Goal: Information Seeking & Learning: Find specific fact

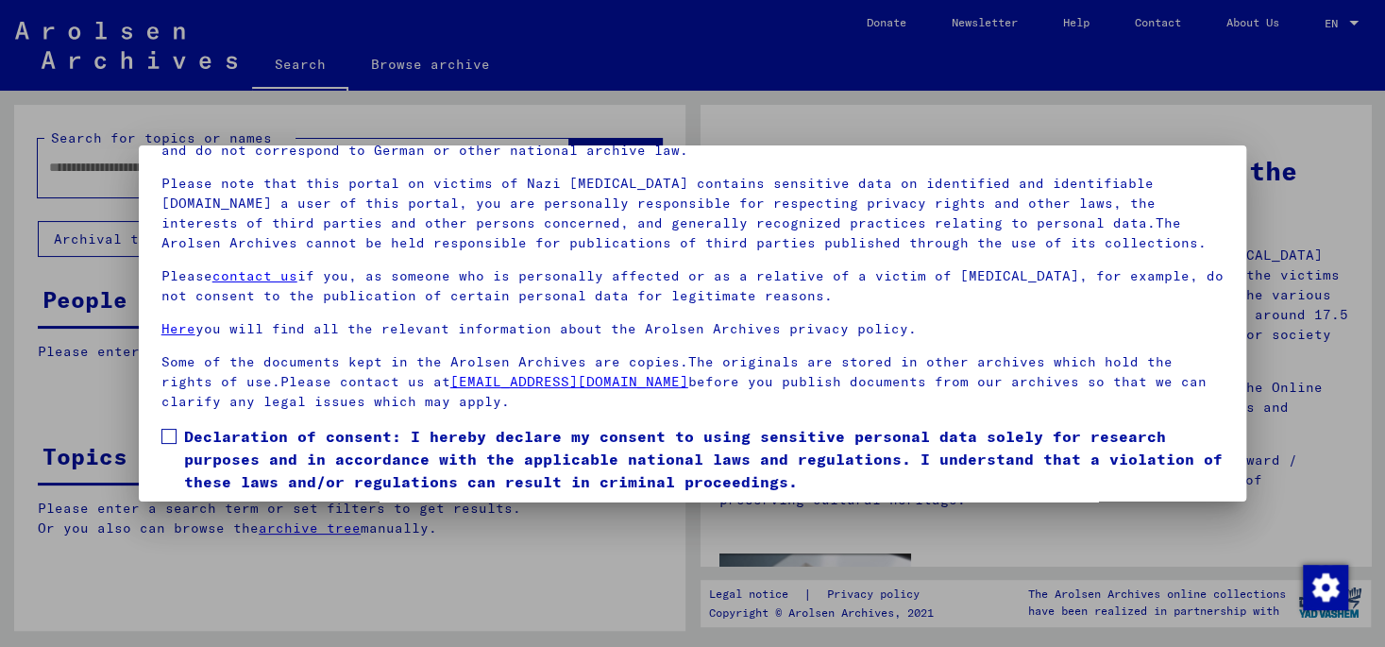
scroll to position [159, 0]
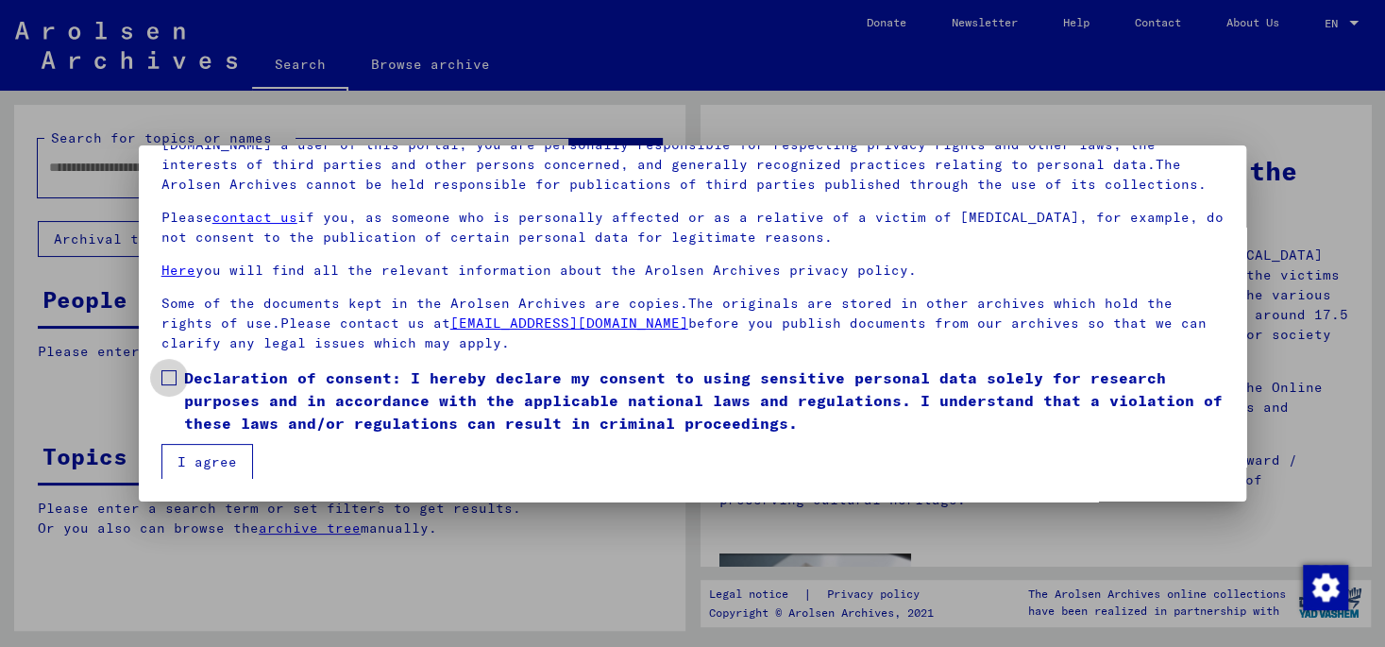
click at [169, 377] on span at bounding box center [168, 377] width 15 height 15
click at [218, 462] on button "I agree" at bounding box center [207, 462] width 92 height 36
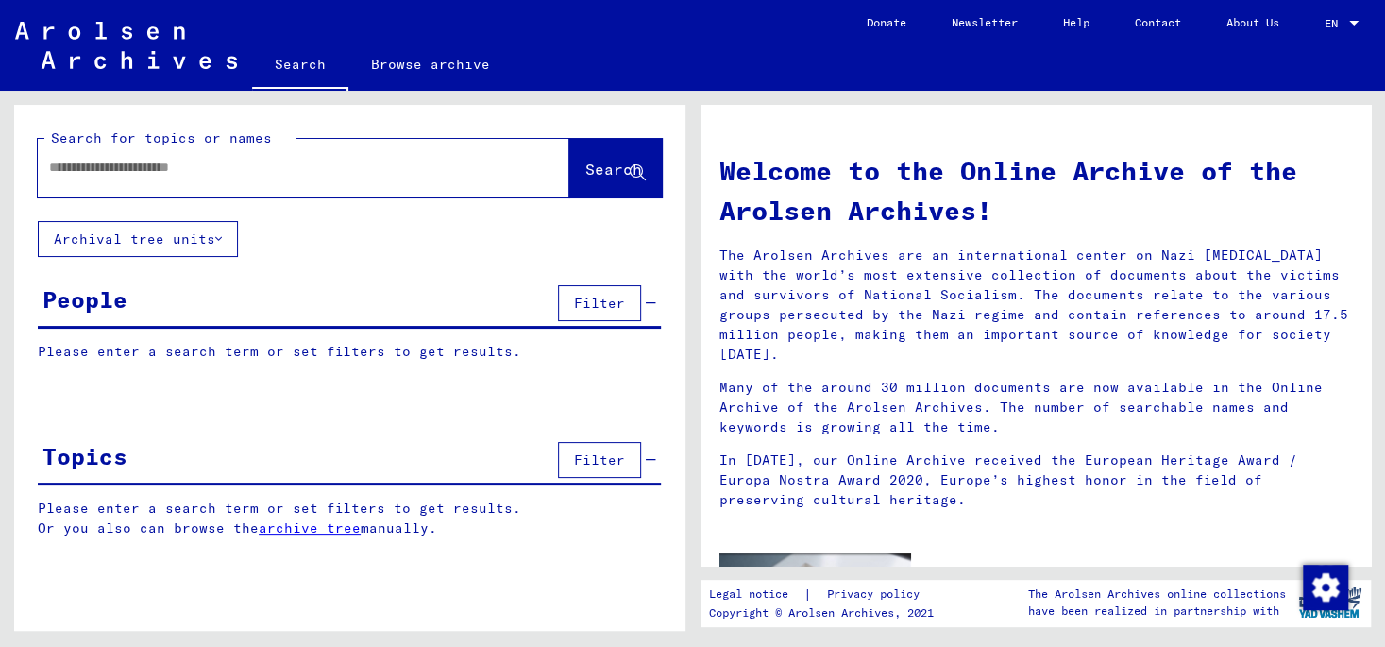
click at [52, 164] on input "text" at bounding box center [280, 168] width 463 height 20
type input "**********"
click at [599, 157] on button "Search" at bounding box center [615, 168] width 92 height 59
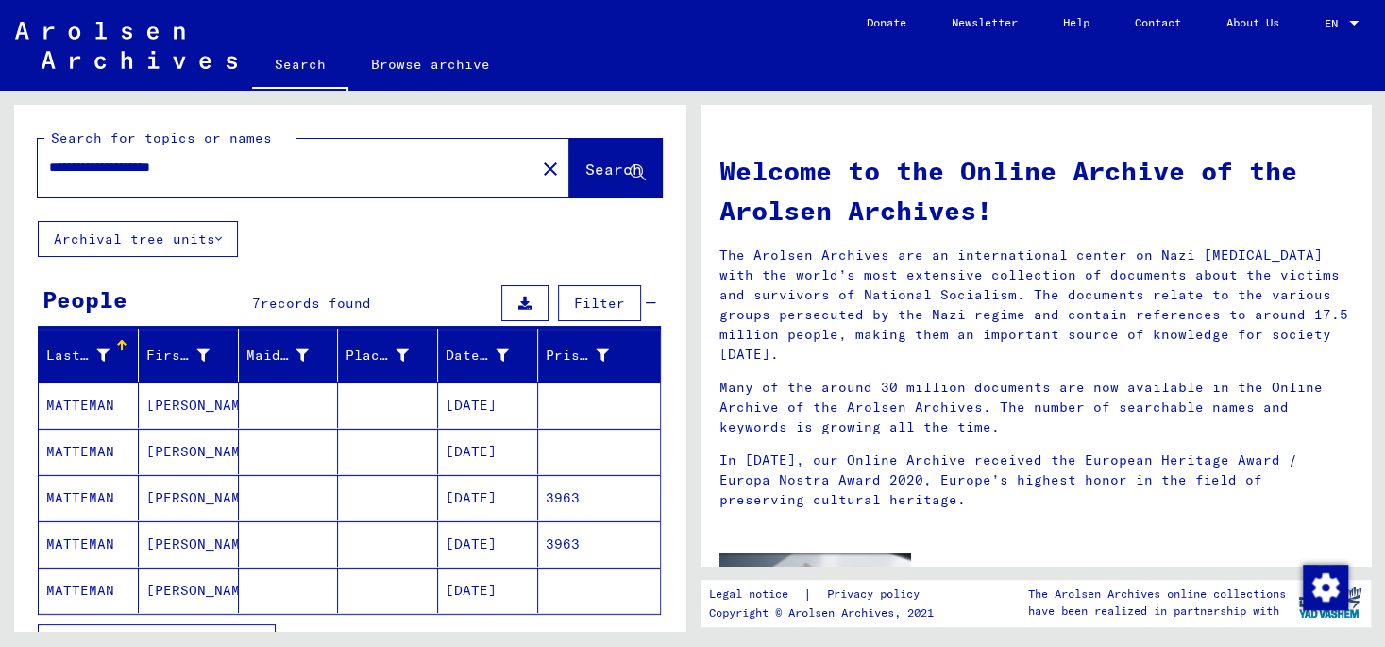
click at [275, 401] on mat-cell at bounding box center [289, 404] width 100 height 45
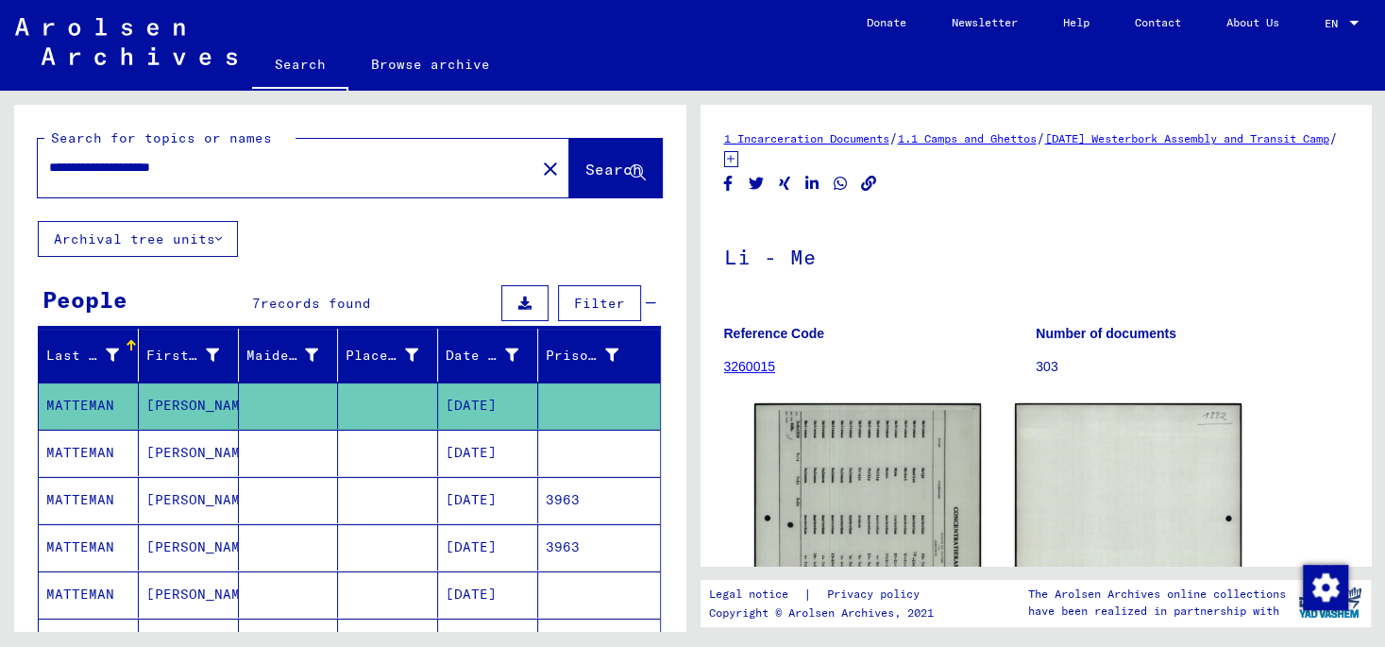
scroll to position [98, 0]
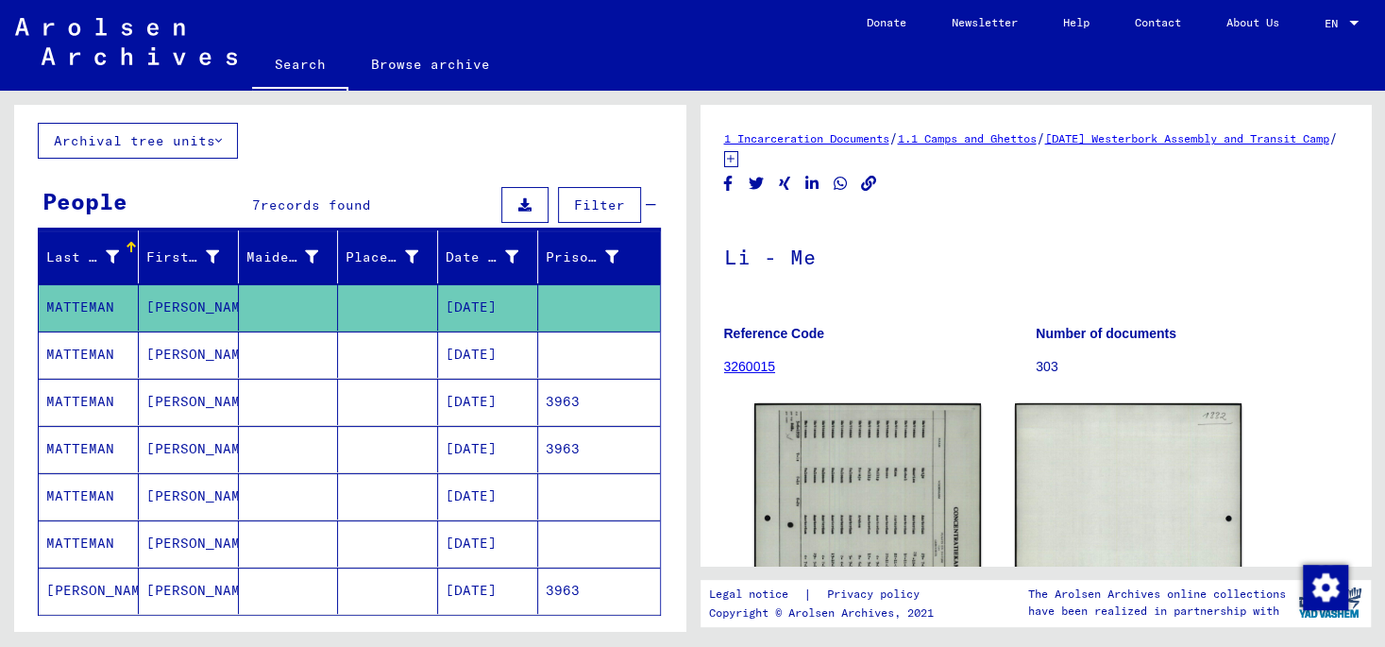
click at [262, 360] on mat-cell at bounding box center [289, 354] width 100 height 46
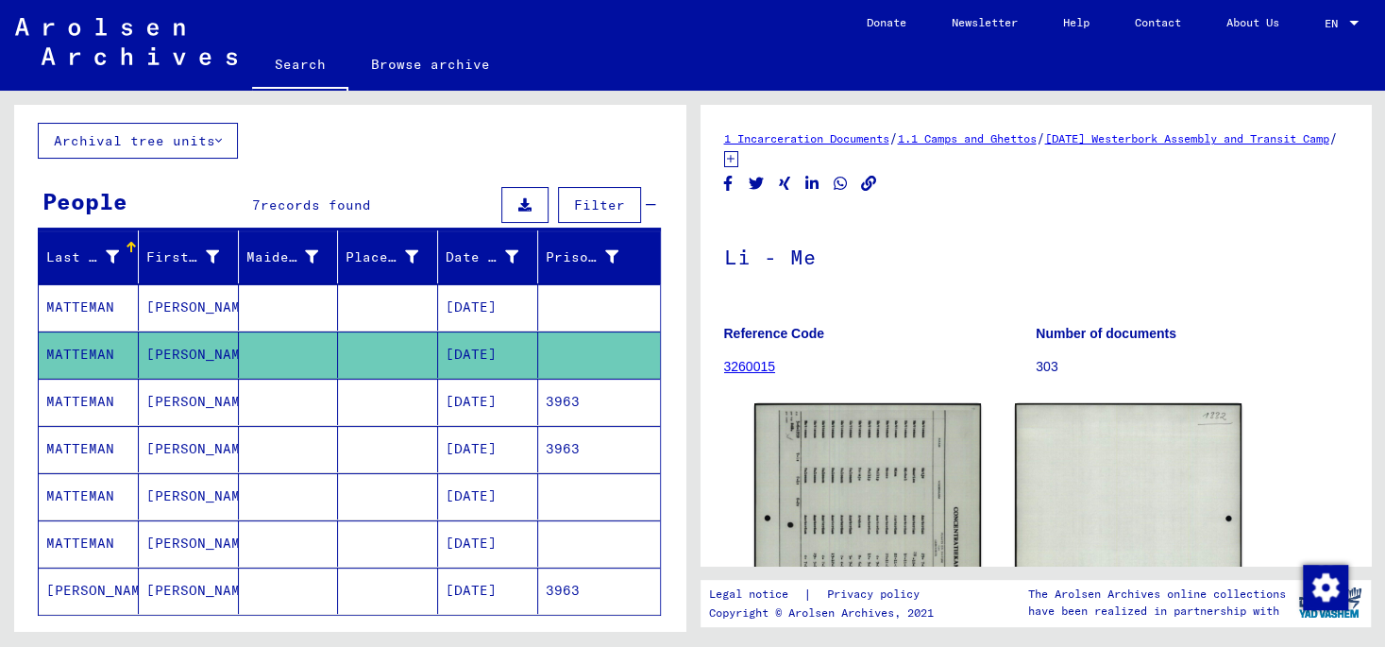
click at [85, 352] on mat-cell "MATTEMAN" at bounding box center [89, 354] width 100 height 46
click at [169, 351] on mat-cell "[PERSON_NAME]" at bounding box center [189, 354] width 100 height 46
click at [182, 401] on mat-cell "[PERSON_NAME]" at bounding box center [189, 401] width 100 height 46
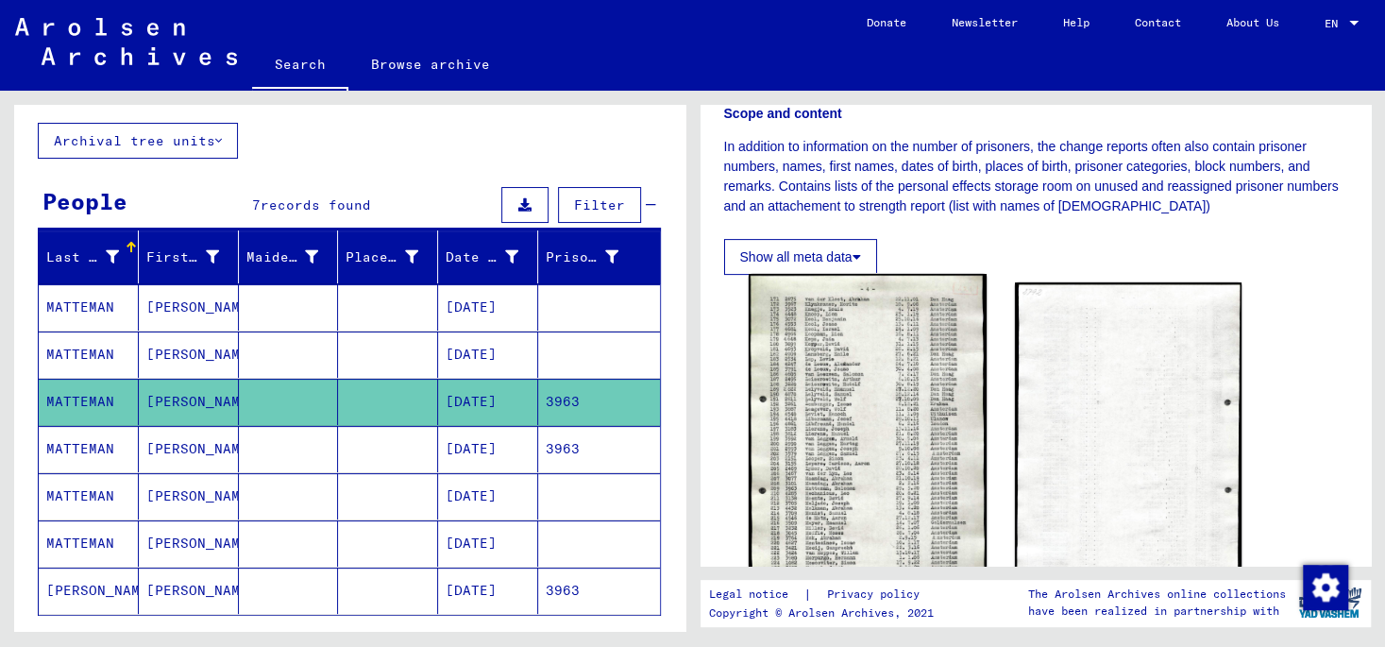
scroll to position [395, 0]
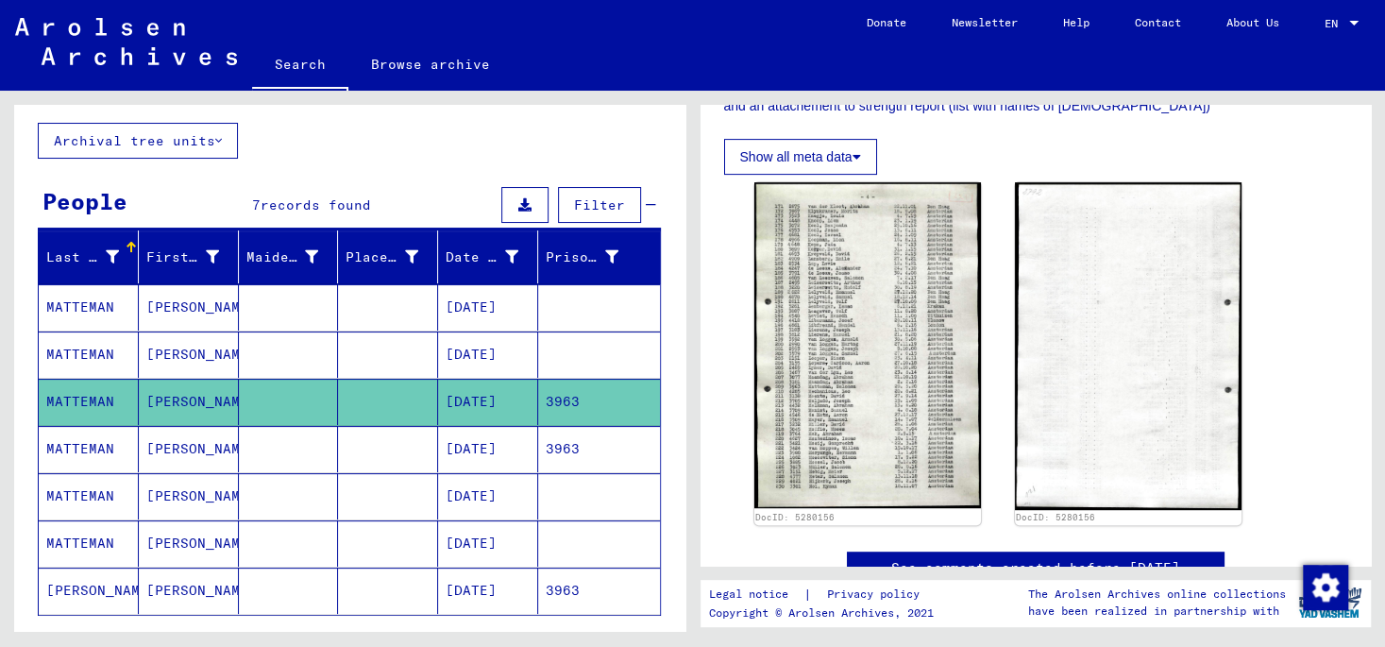
click at [165, 444] on mat-cell "[PERSON_NAME]" at bounding box center [189, 449] width 100 height 46
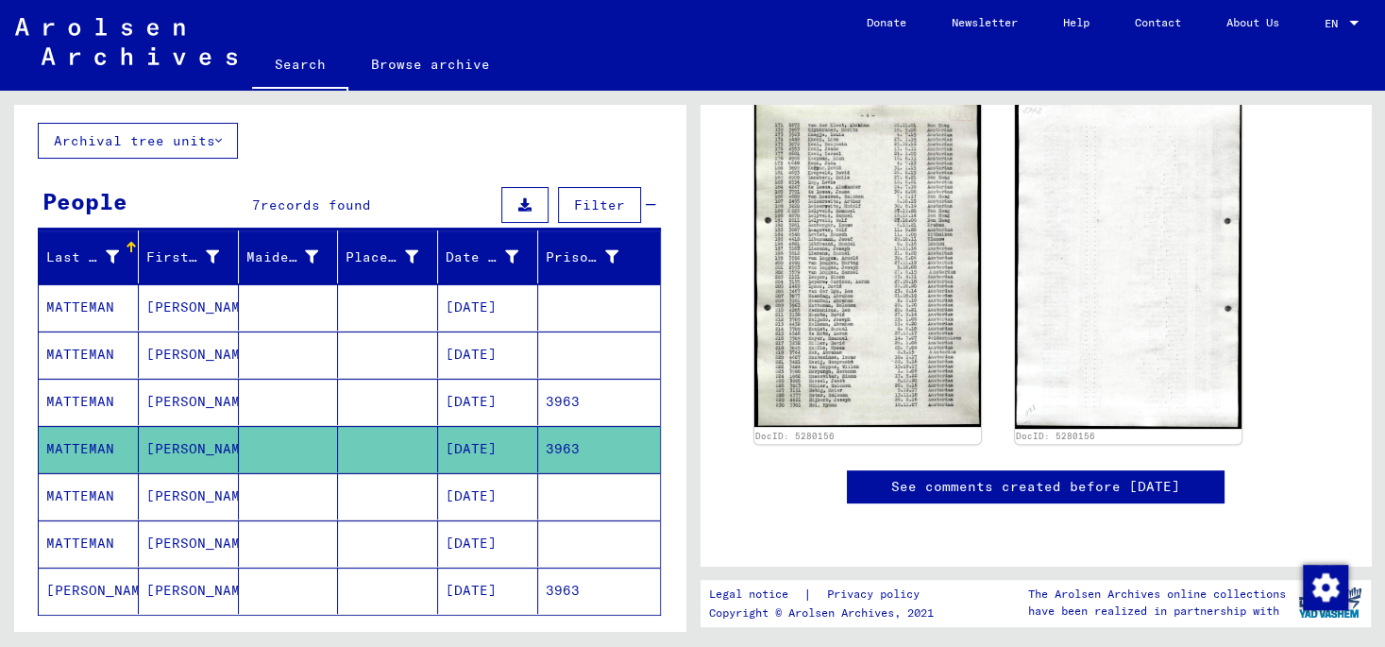
scroll to position [144, 0]
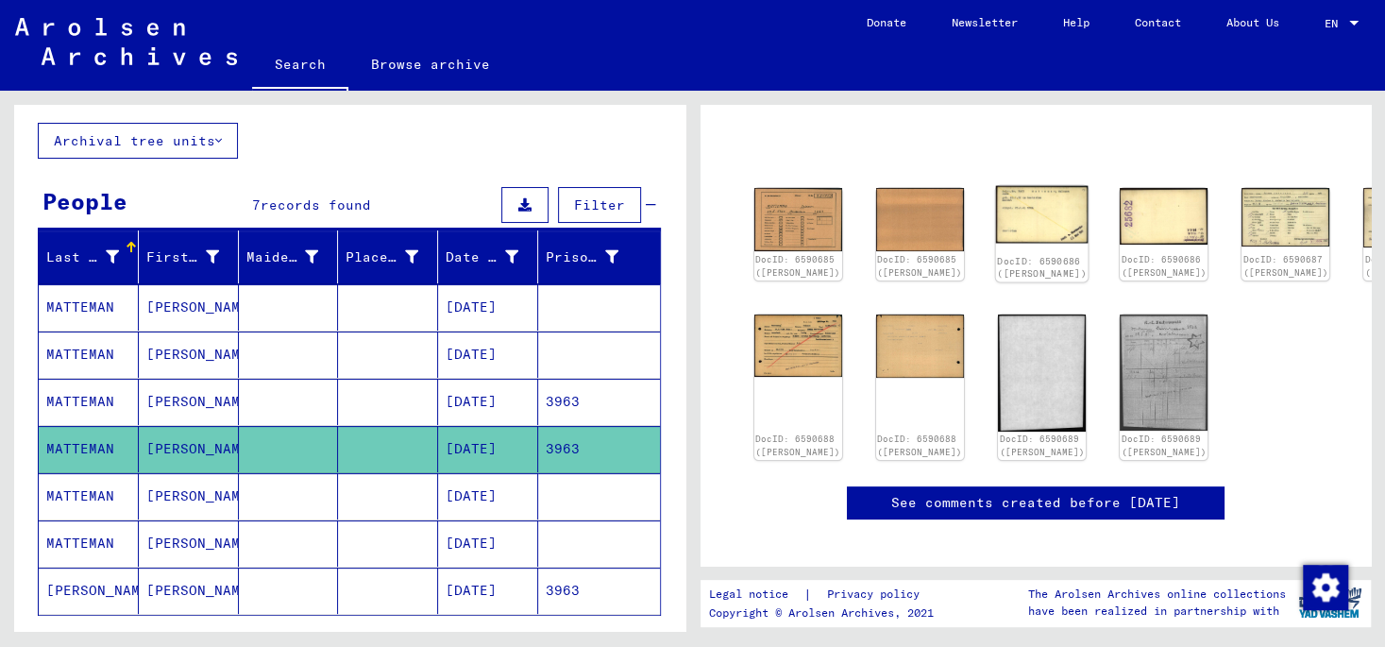
click at [996, 201] on img at bounding box center [1042, 215] width 92 height 58
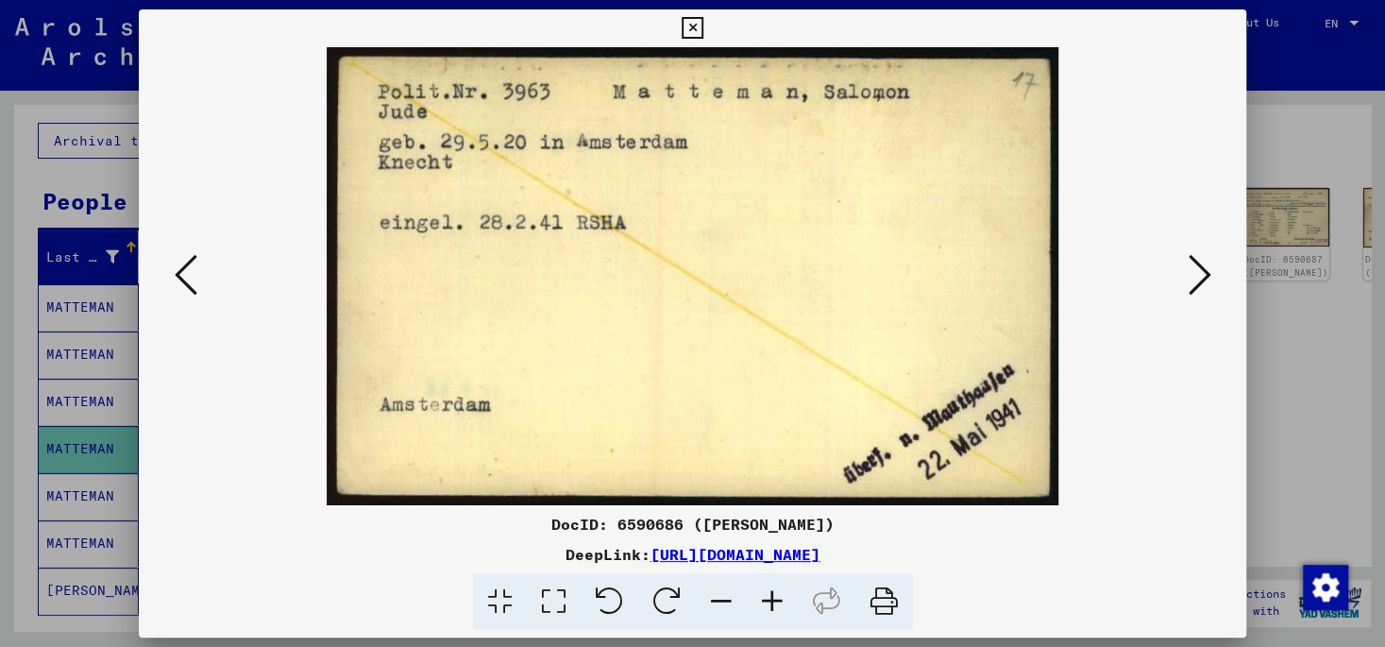
click at [703, 26] on icon at bounding box center [692, 28] width 22 height 23
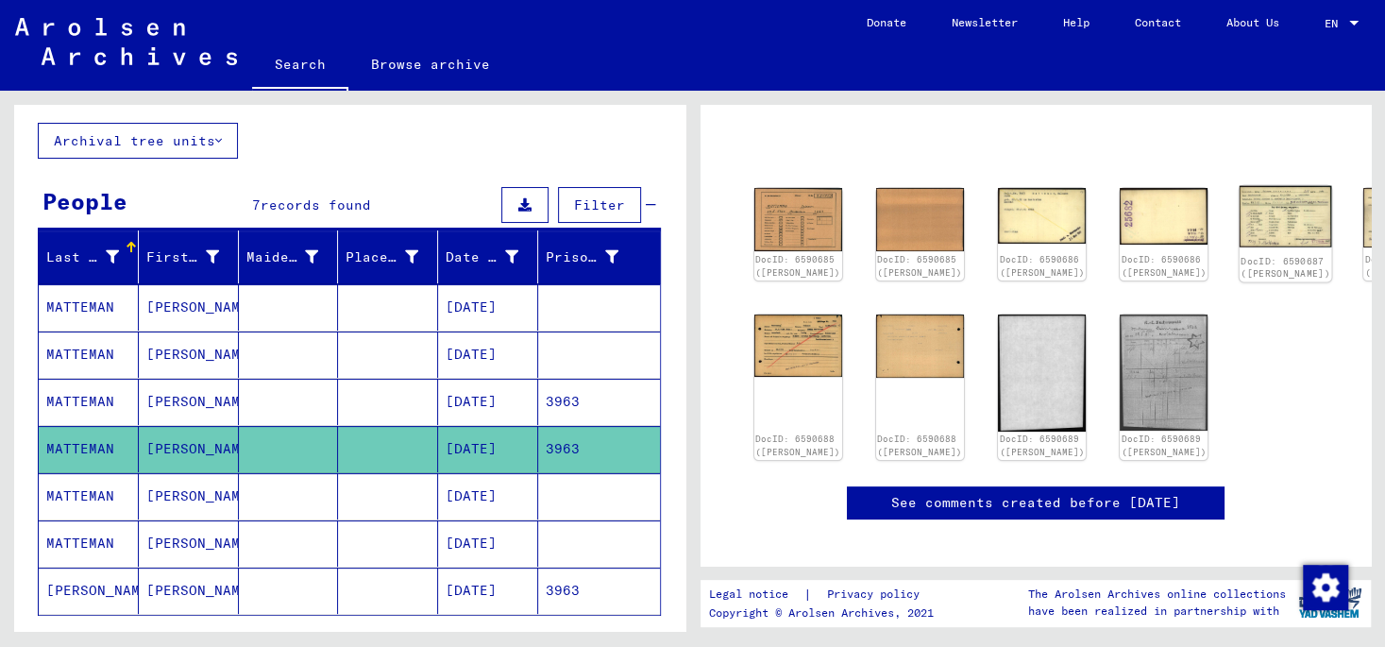
click at [1239, 205] on img at bounding box center [1285, 216] width 92 height 61
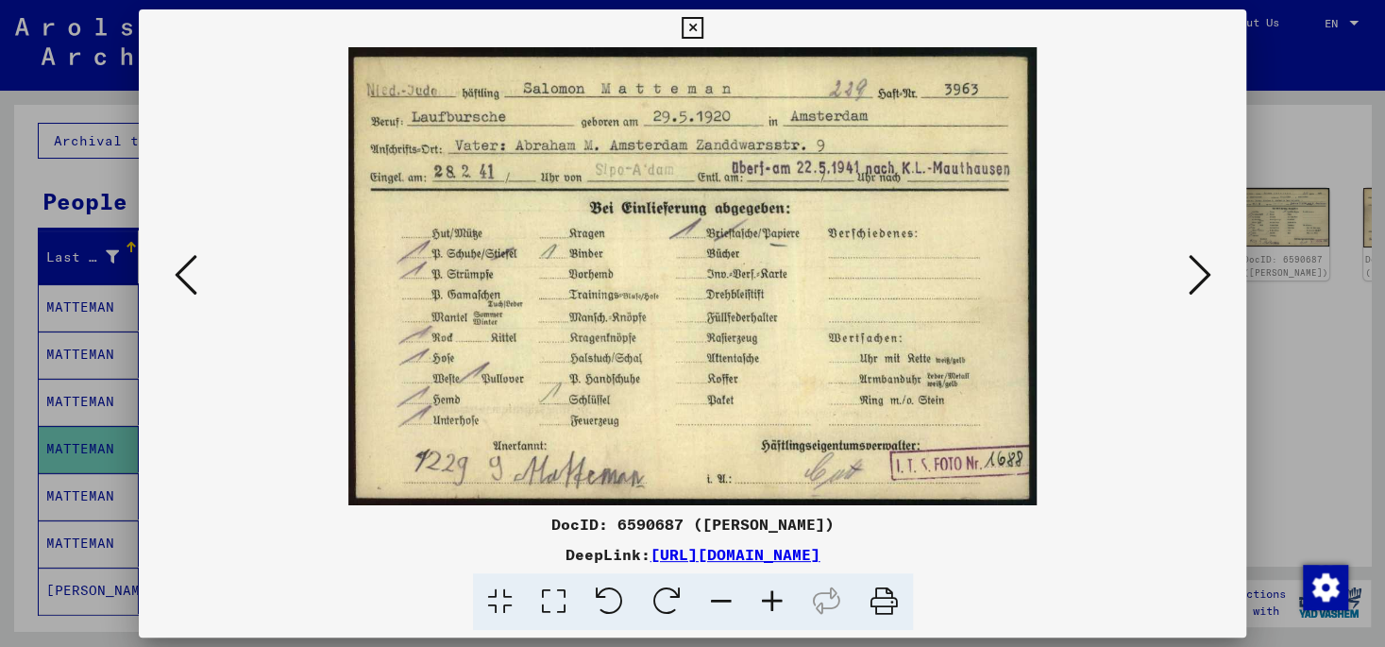
click at [1201, 271] on icon at bounding box center [1198, 274] width 23 height 45
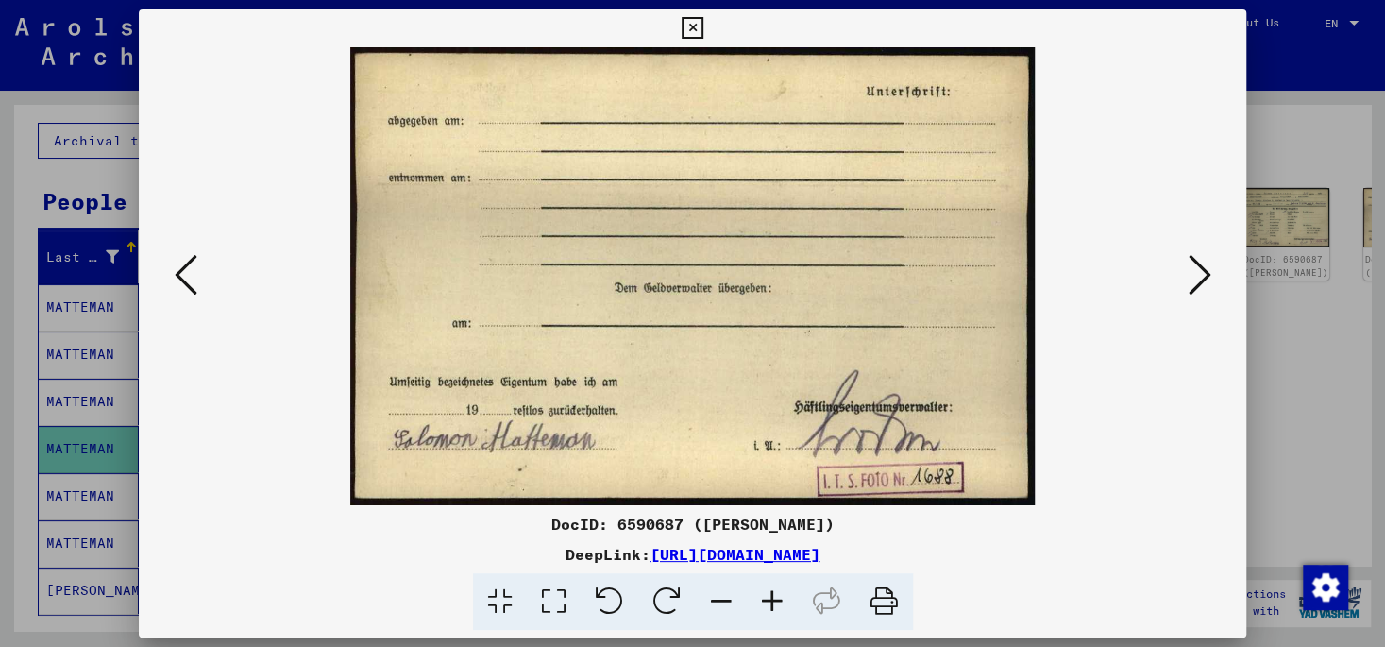
click at [177, 273] on icon at bounding box center [186, 274] width 23 height 45
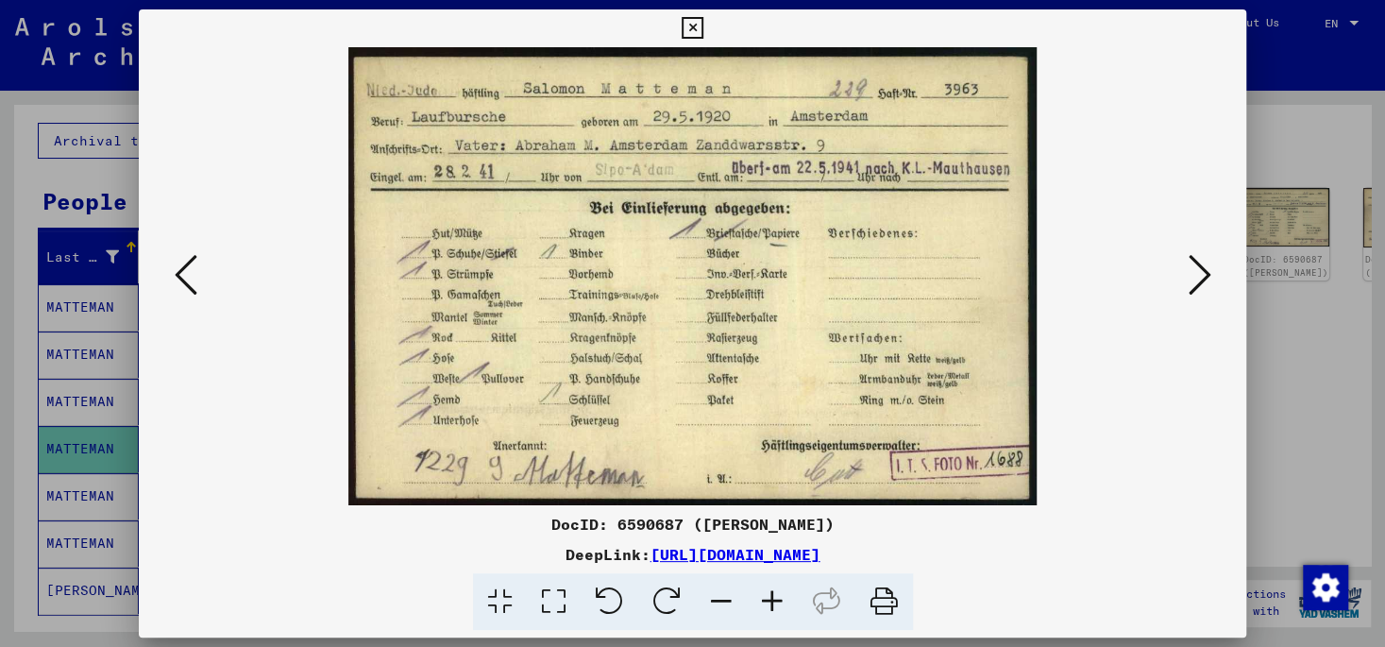
click at [1203, 283] on icon at bounding box center [1198, 274] width 23 height 45
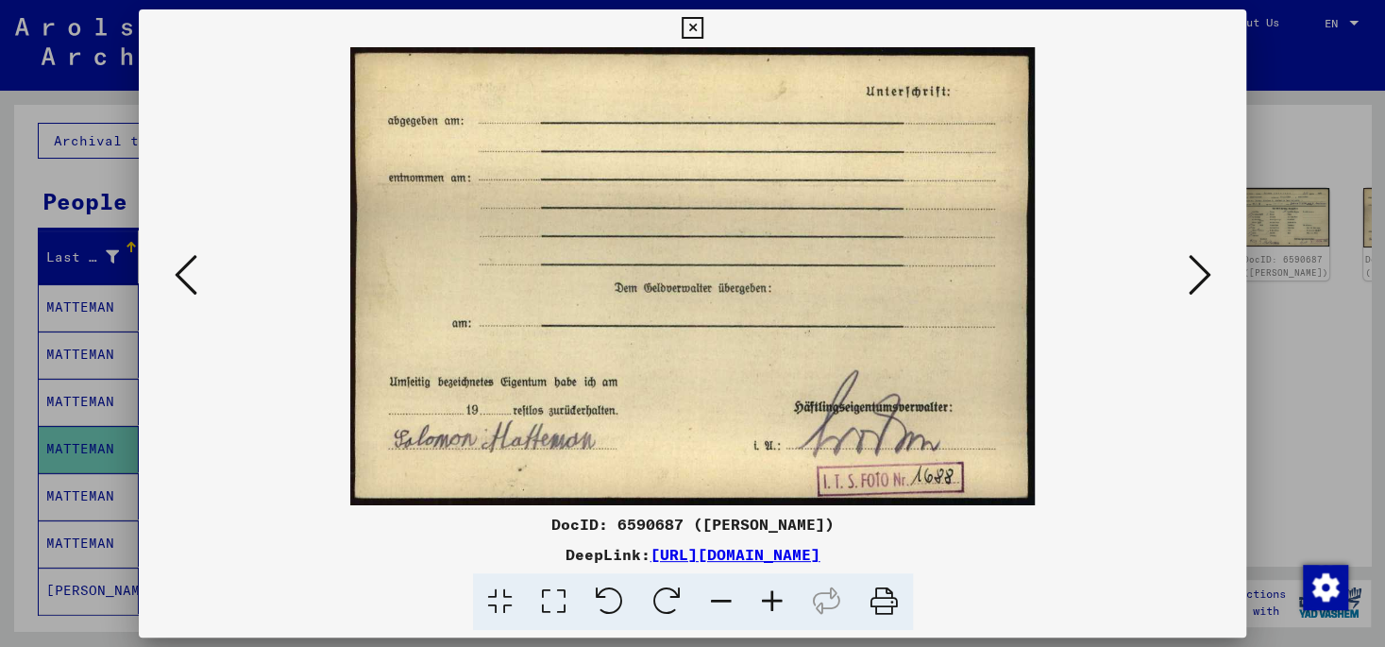
click at [703, 31] on icon at bounding box center [692, 28] width 22 height 23
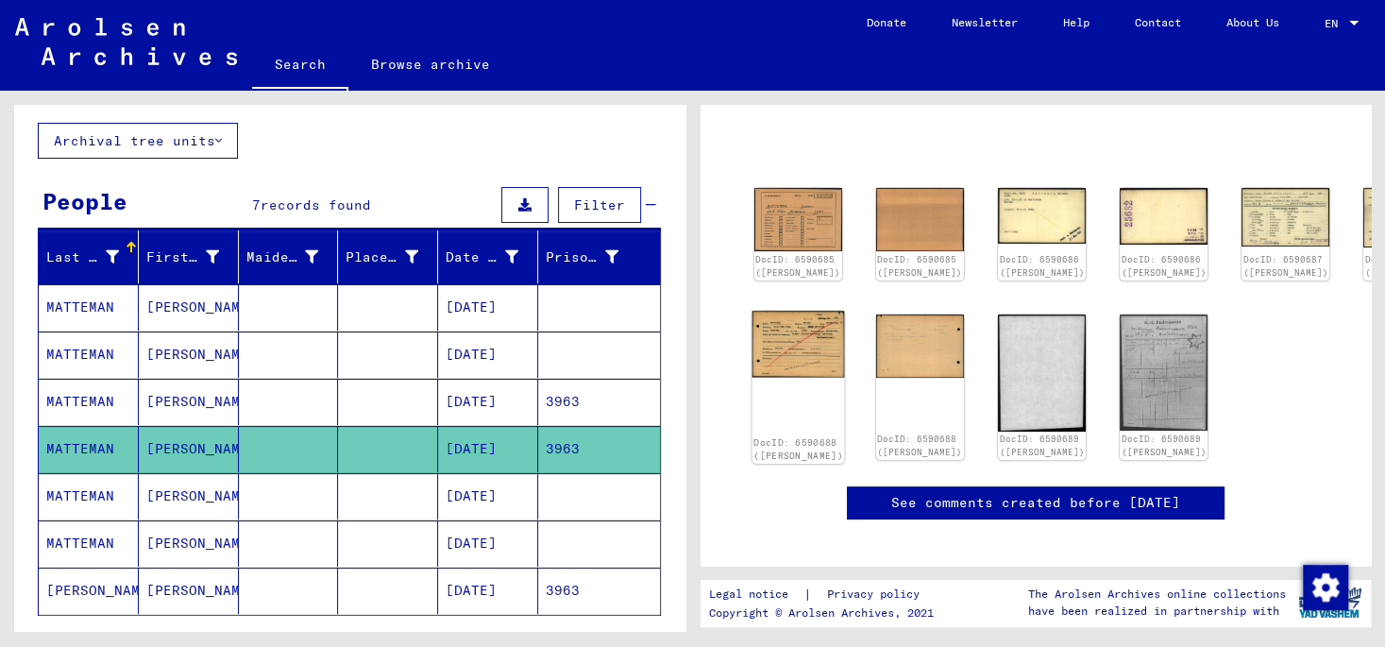
click at [779, 345] on img at bounding box center [797, 344] width 92 height 66
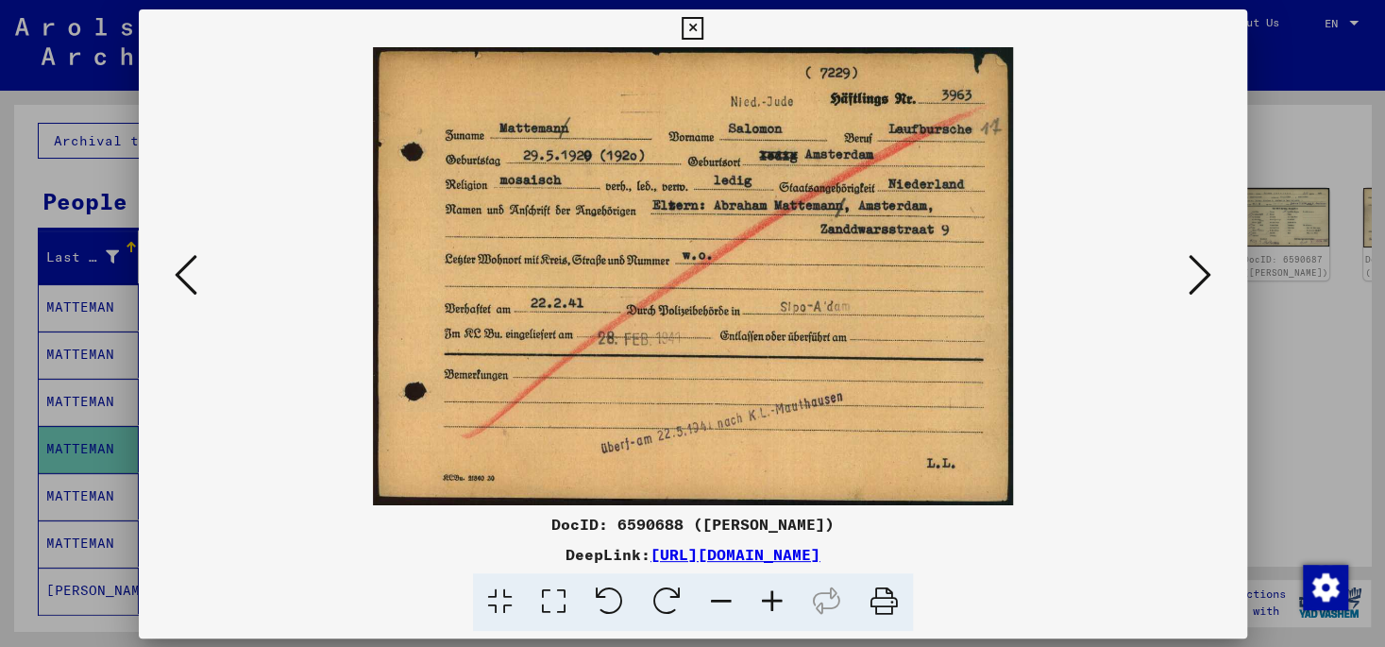
click at [779, 345] on img at bounding box center [693, 276] width 980 height 458
click at [1205, 275] on icon at bounding box center [1198, 274] width 23 height 45
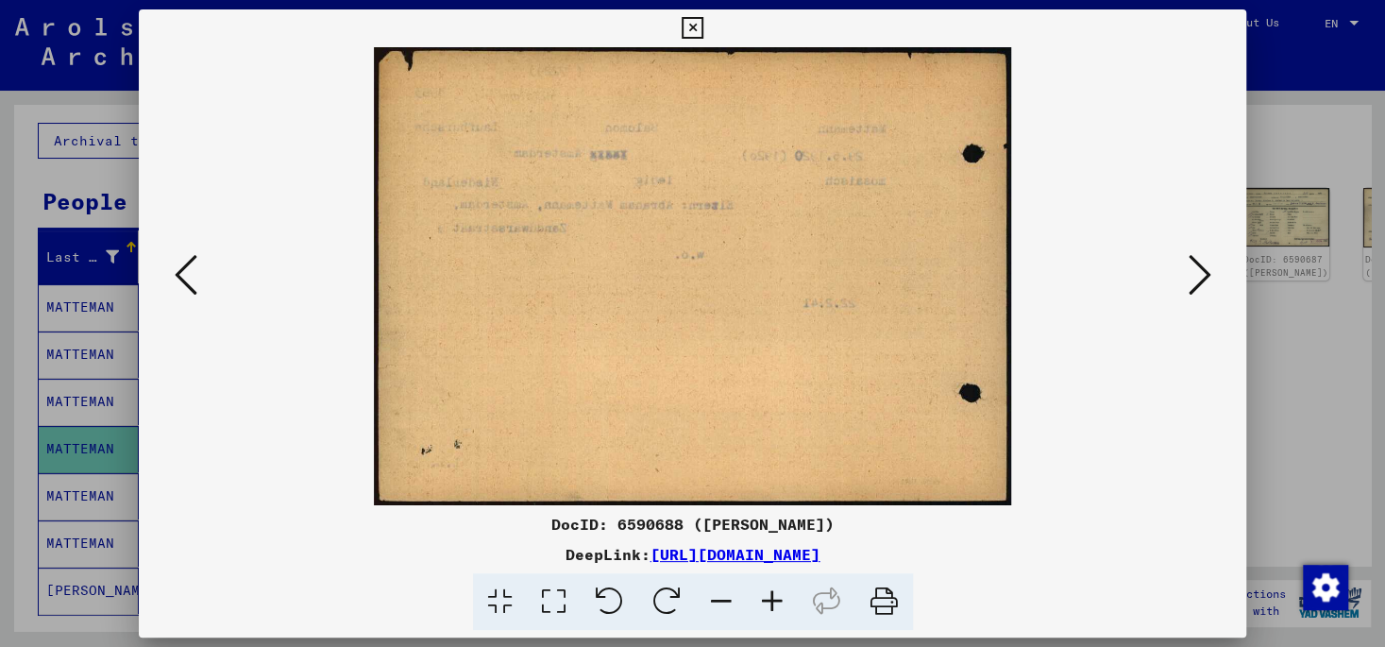
click at [1205, 275] on icon at bounding box center [1198, 274] width 23 height 45
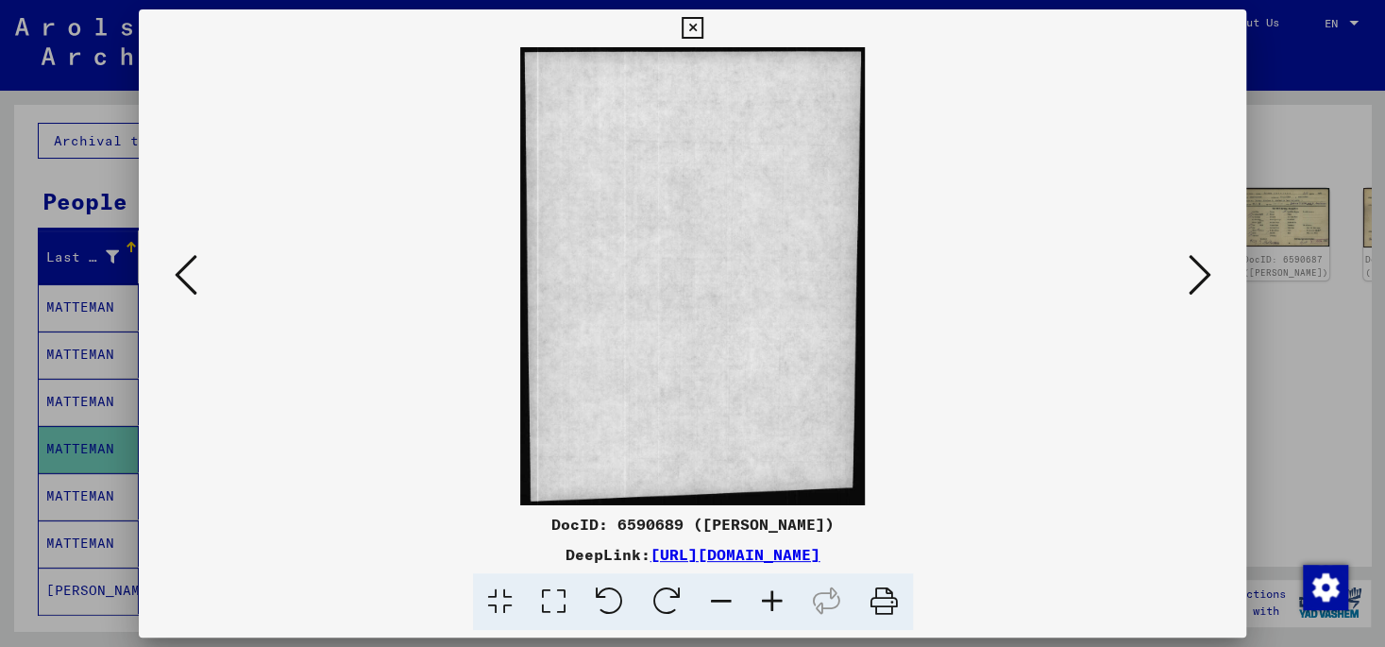
click at [1206, 276] on icon at bounding box center [1198, 274] width 23 height 45
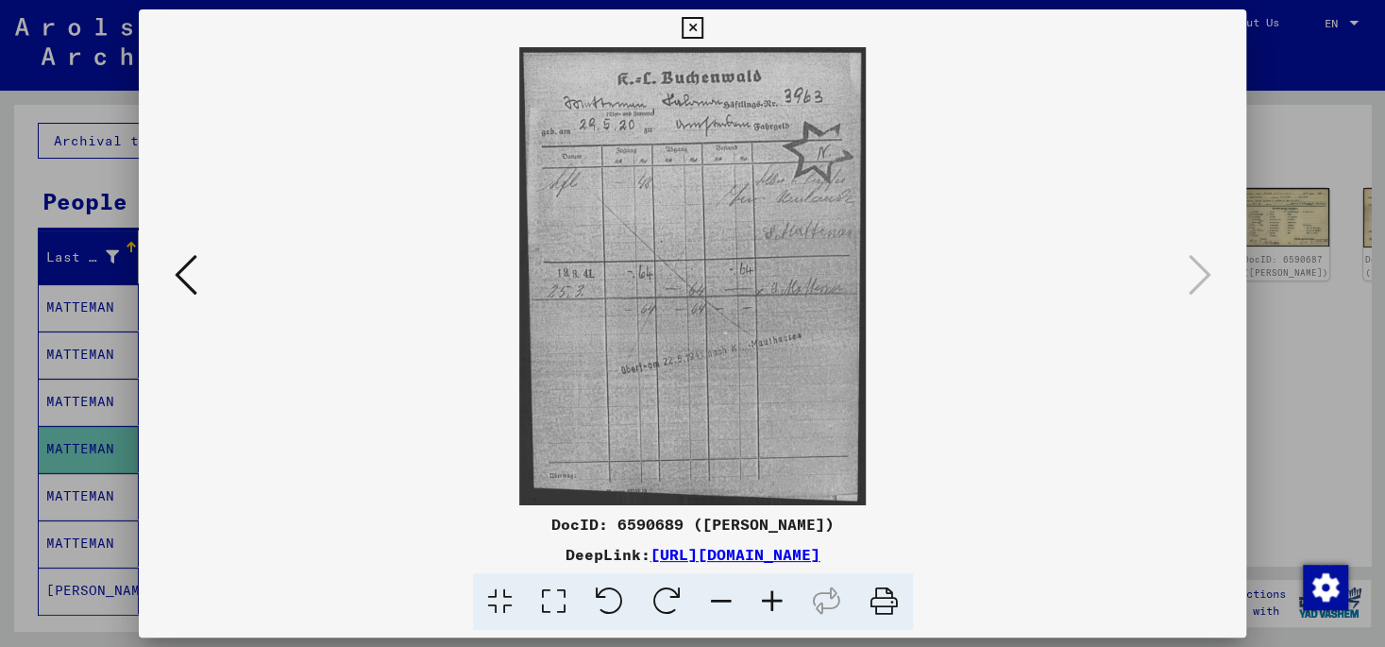
click at [703, 32] on icon at bounding box center [692, 28] width 22 height 23
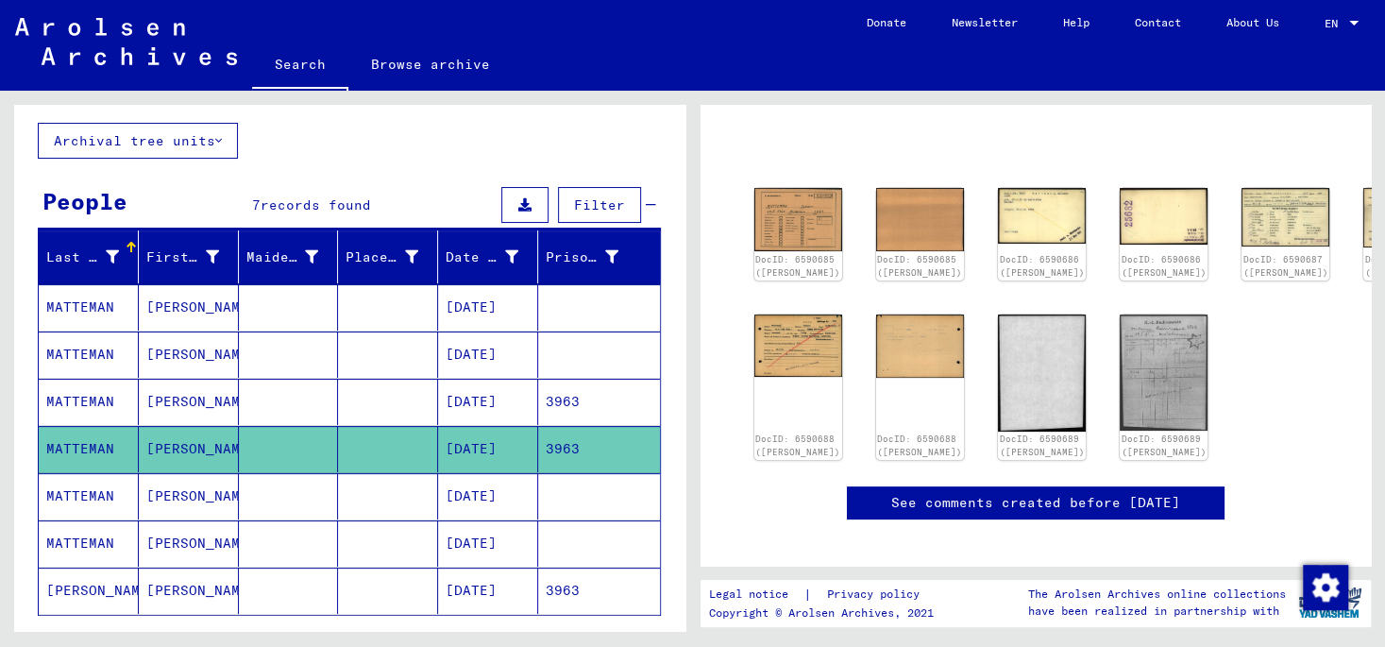
click at [194, 500] on mat-cell "[PERSON_NAME]" at bounding box center [189, 496] width 100 height 46
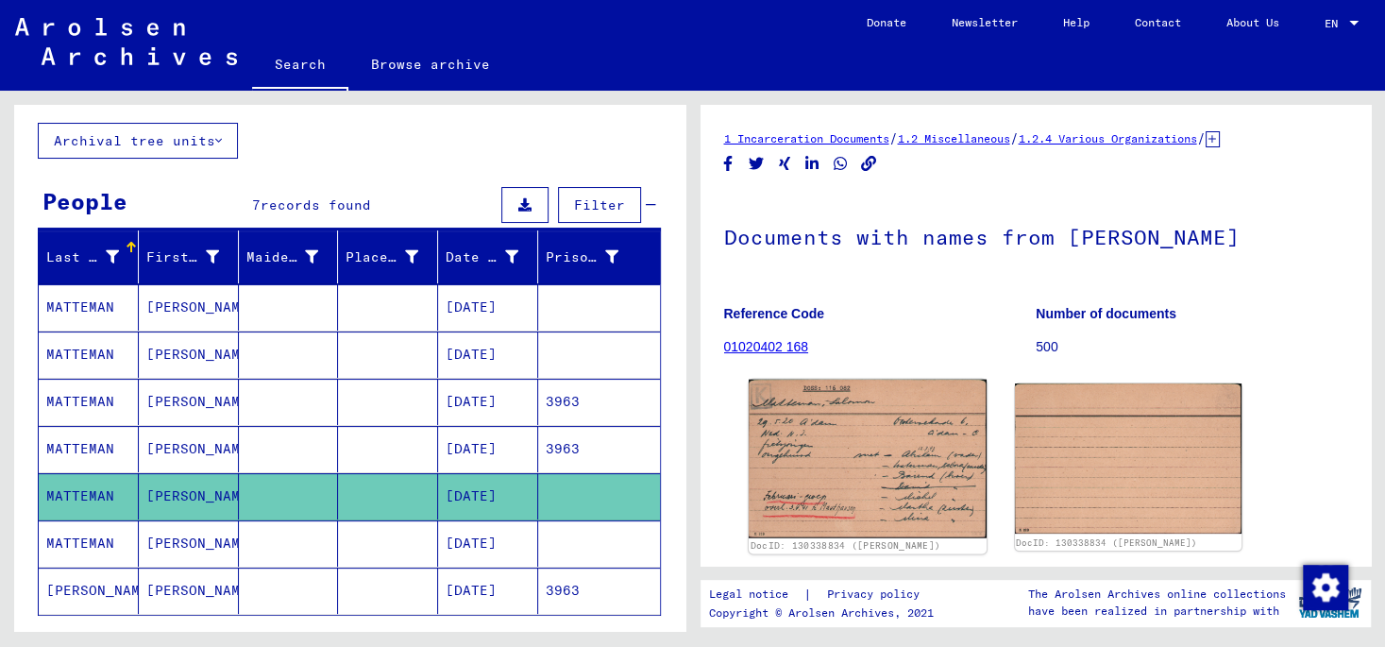
click at [861, 435] on img at bounding box center [867, 458] width 238 height 159
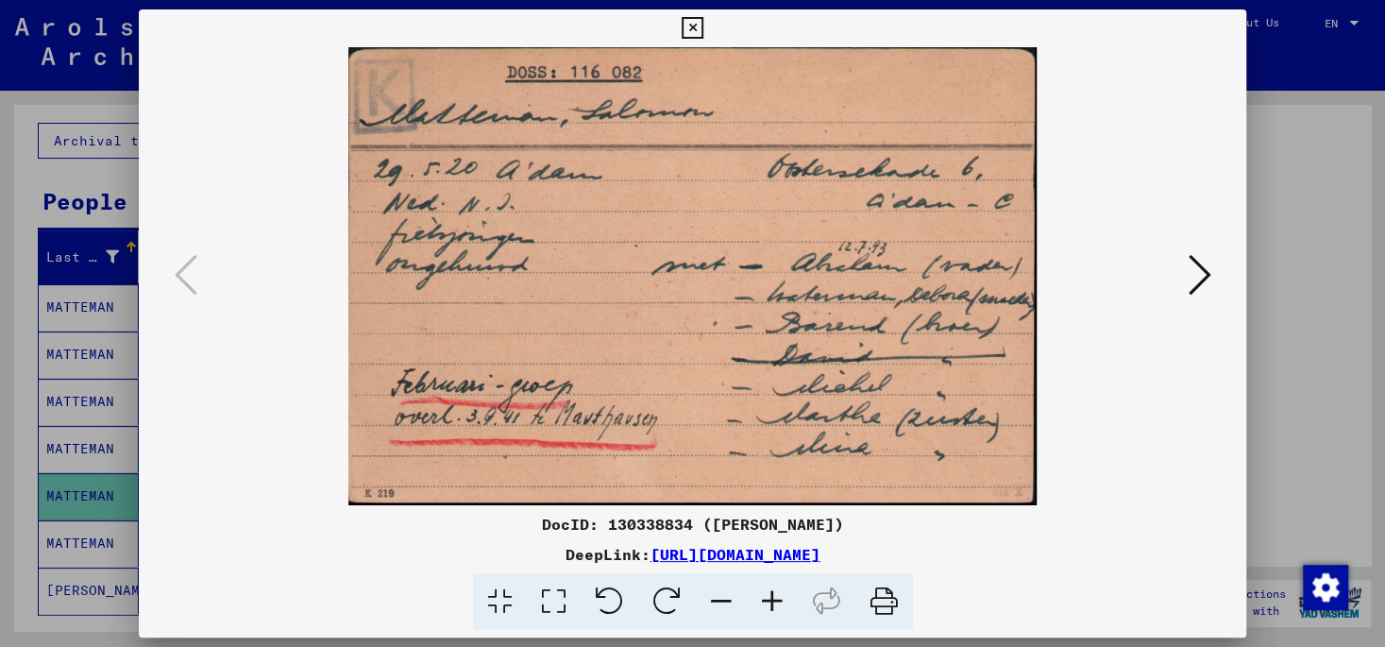
click at [1205, 267] on icon at bounding box center [1198, 274] width 23 height 45
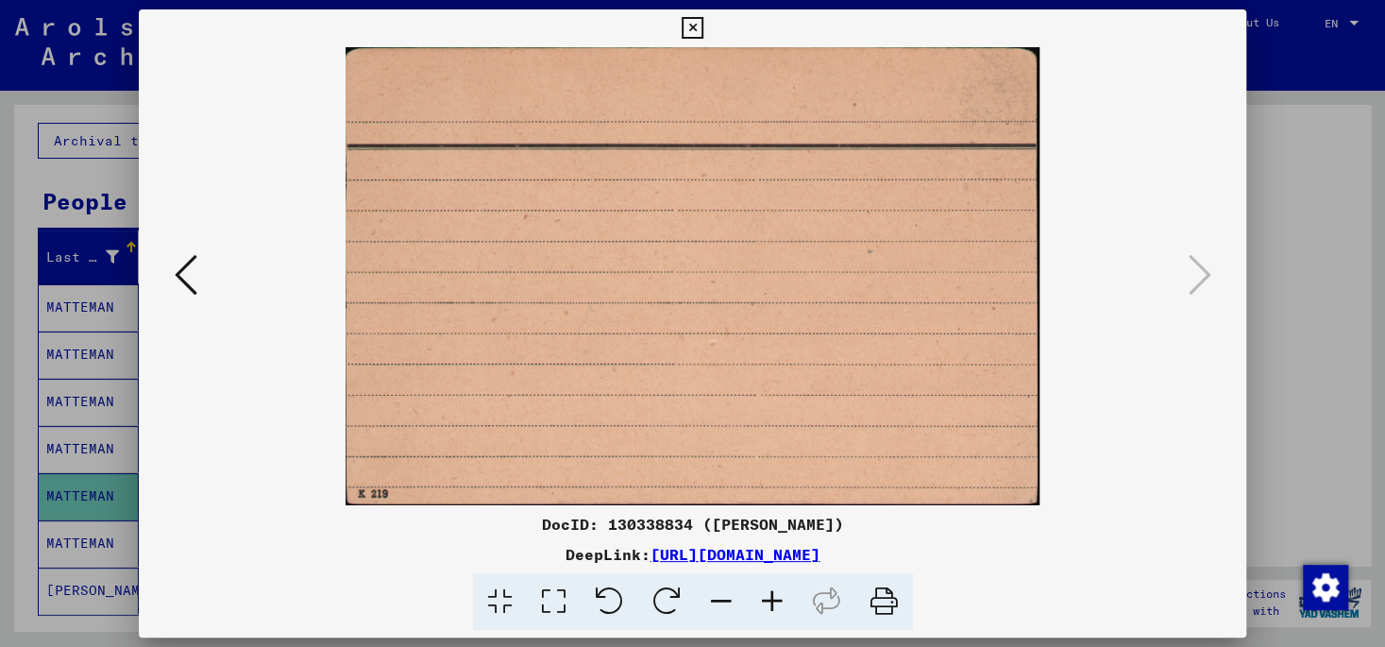
click at [703, 24] on icon at bounding box center [692, 28] width 22 height 23
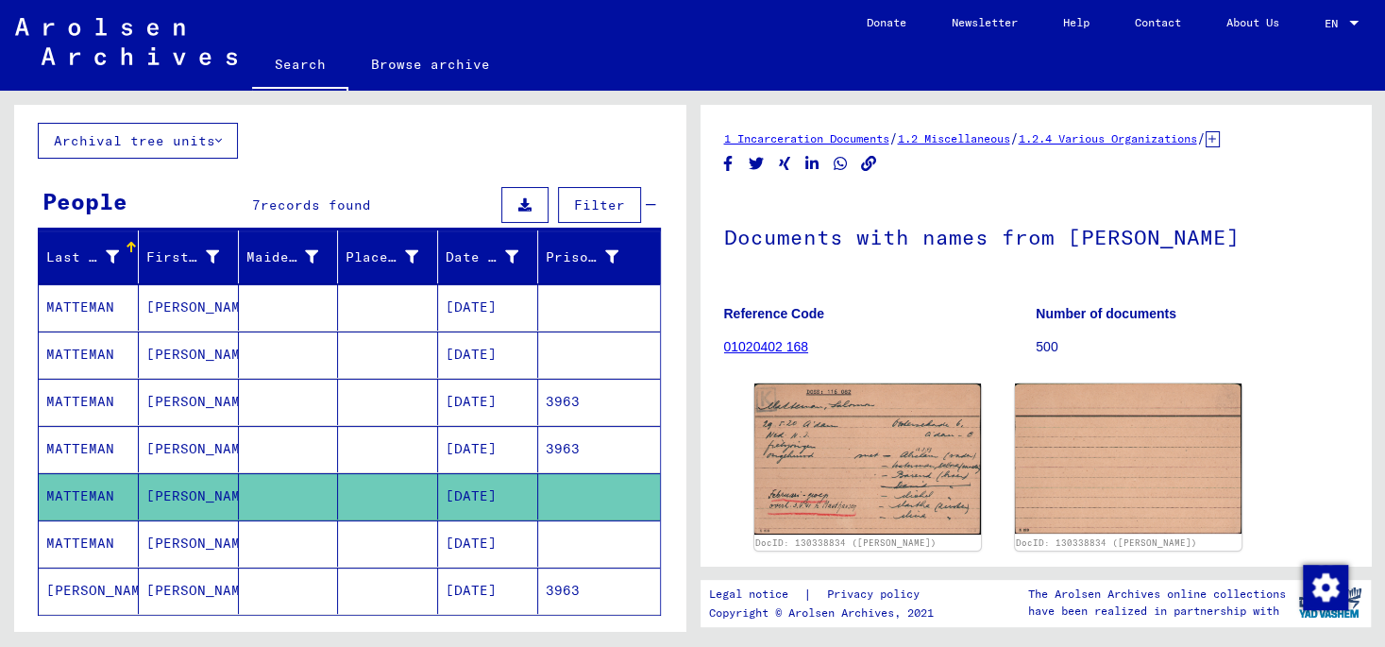
click at [183, 580] on mat-cell "[PERSON_NAME]" at bounding box center [189, 590] width 100 height 46
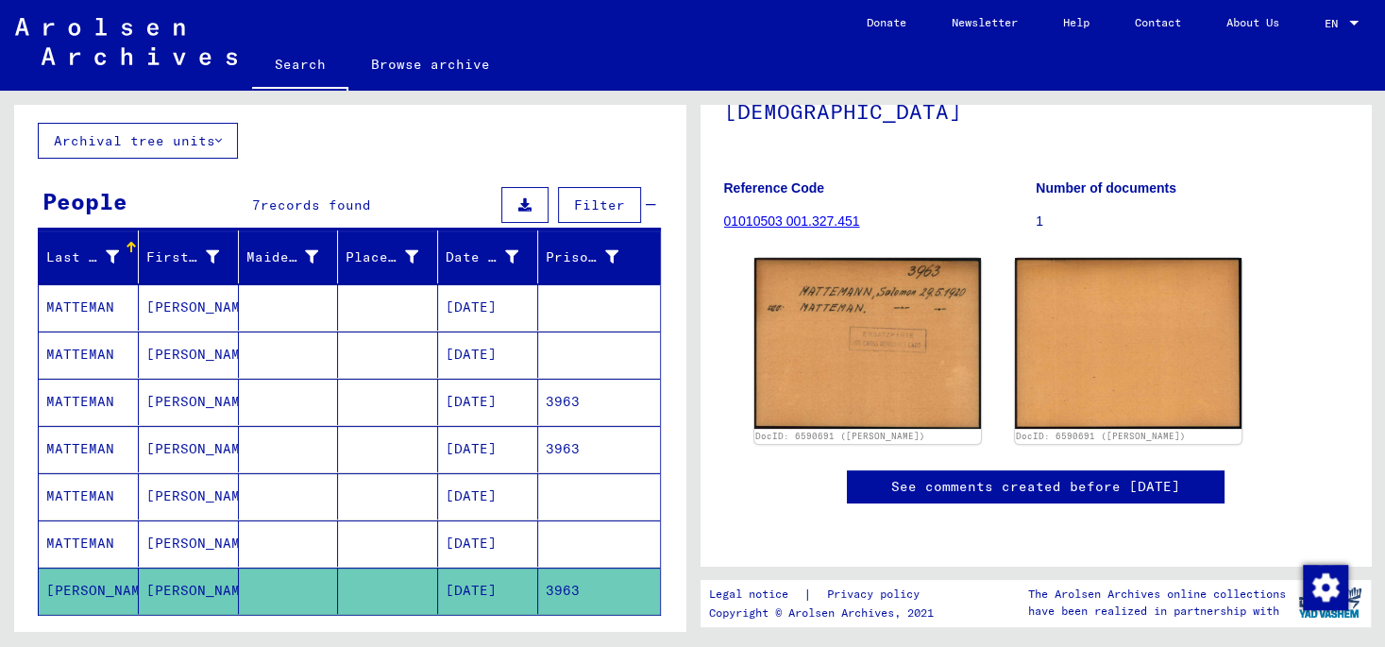
scroll to position [197, 0]
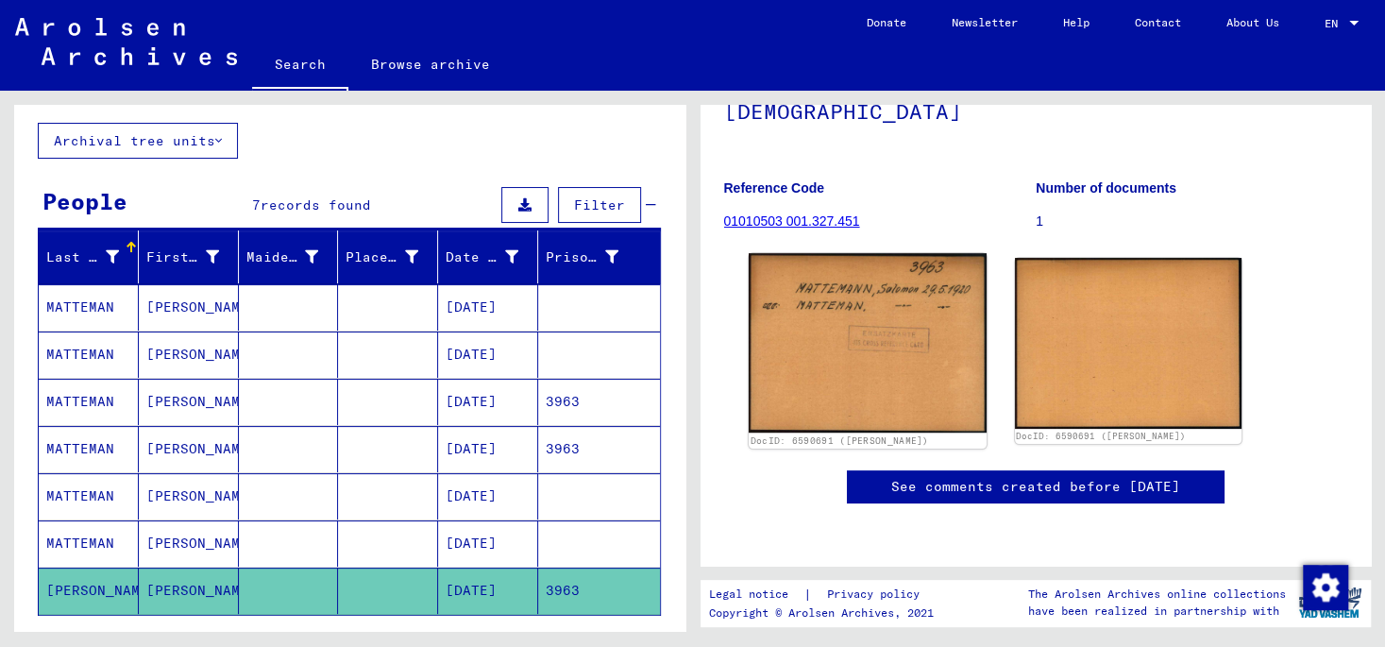
click at [883, 296] on img at bounding box center [867, 342] width 238 height 179
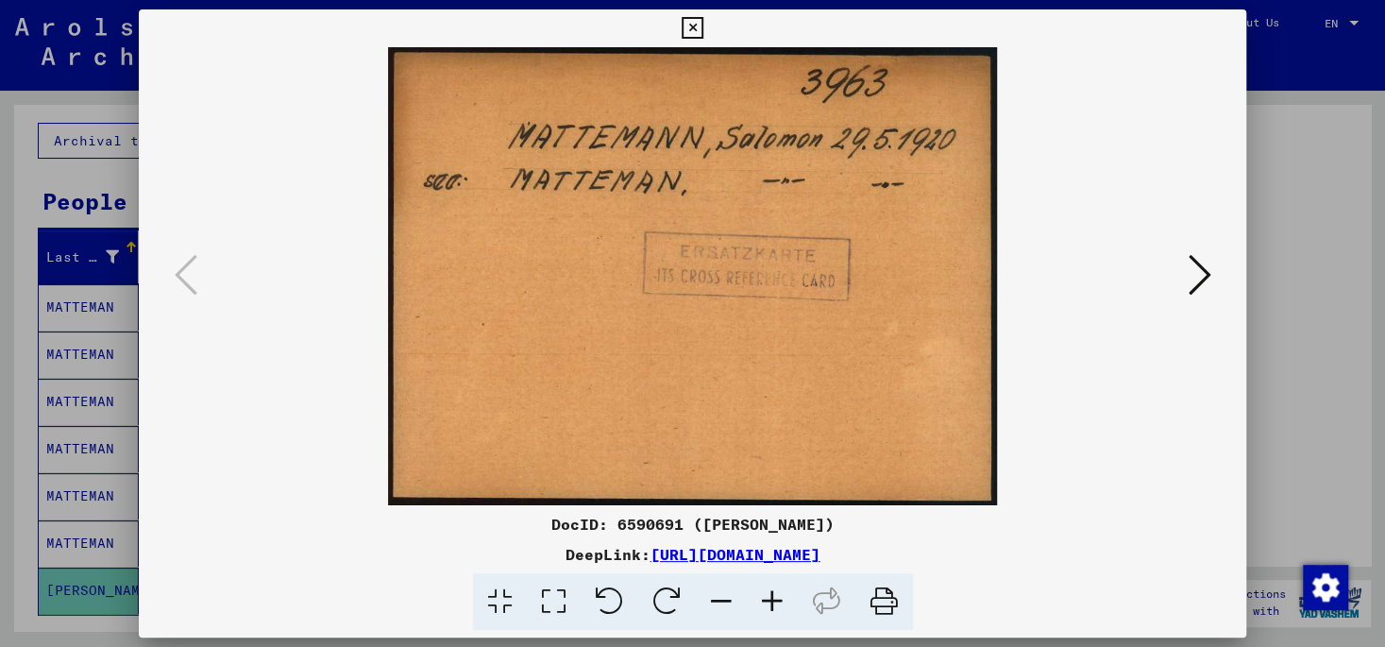
click at [1206, 266] on icon at bounding box center [1198, 274] width 23 height 45
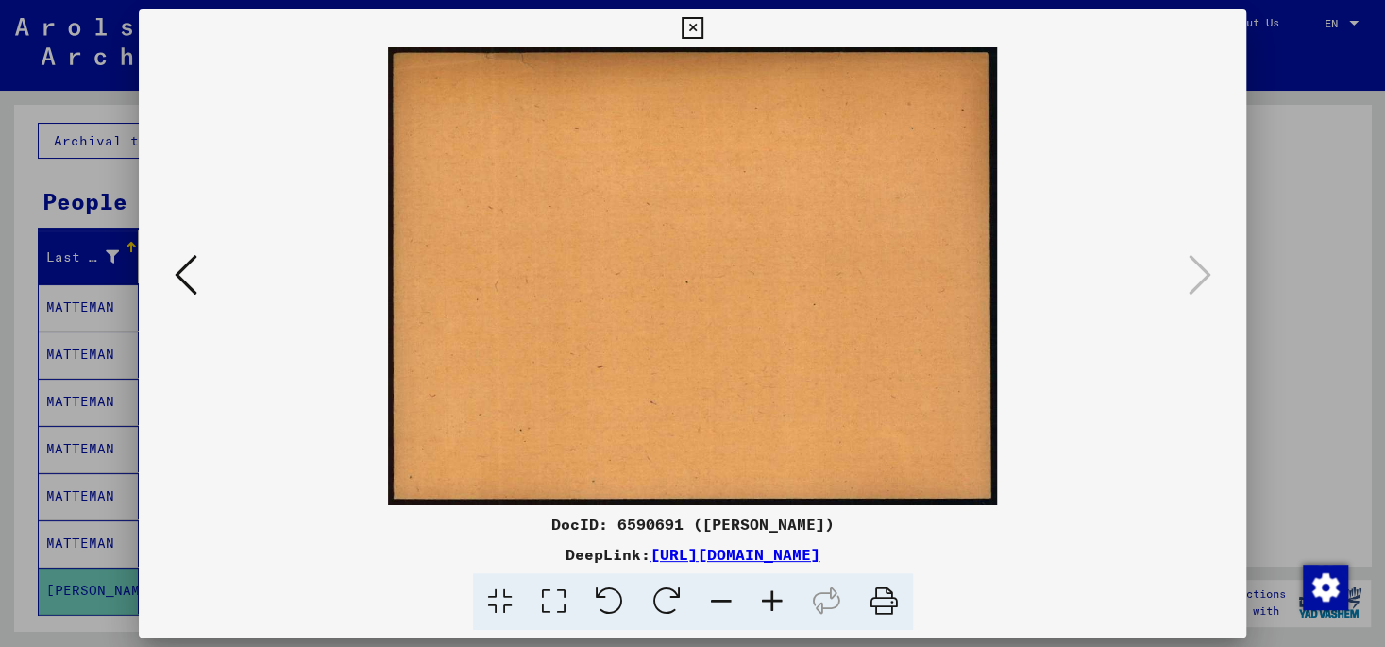
click at [703, 23] on icon at bounding box center [692, 28] width 22 height 23
